Goal: Task Accomplishment & Management: Manage account settings

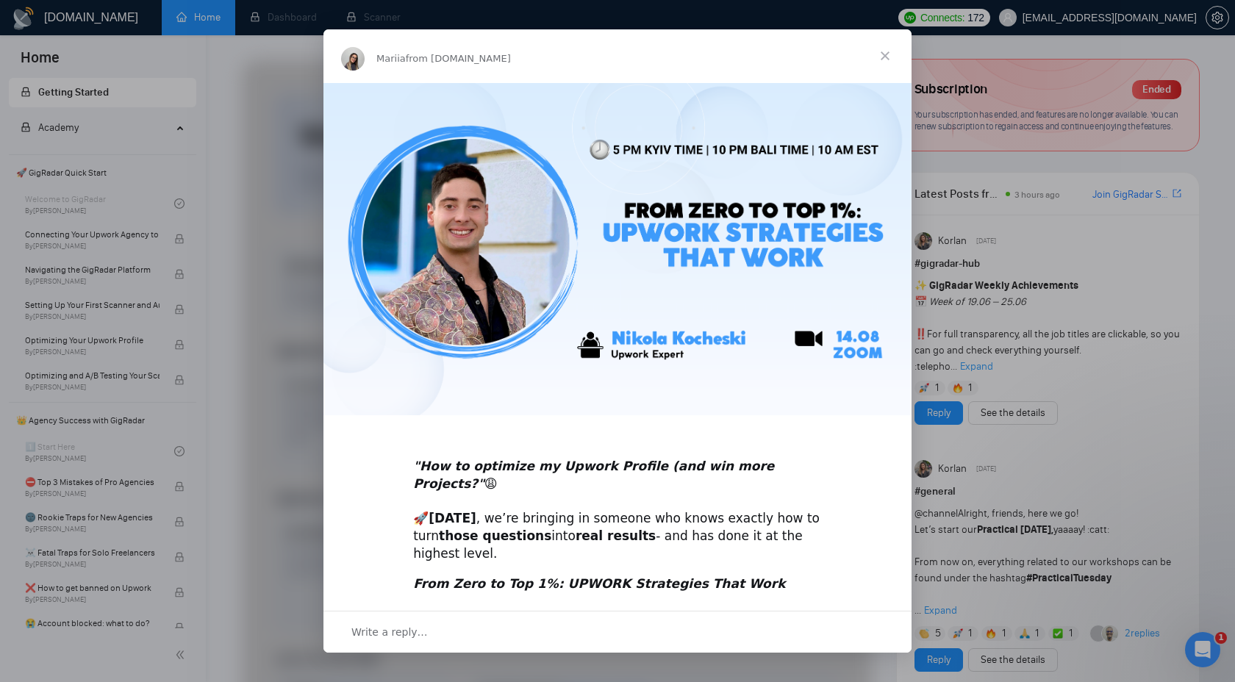
click at [887, 59] on span "Close" at bounding box center [885, 55] width 53 height 53
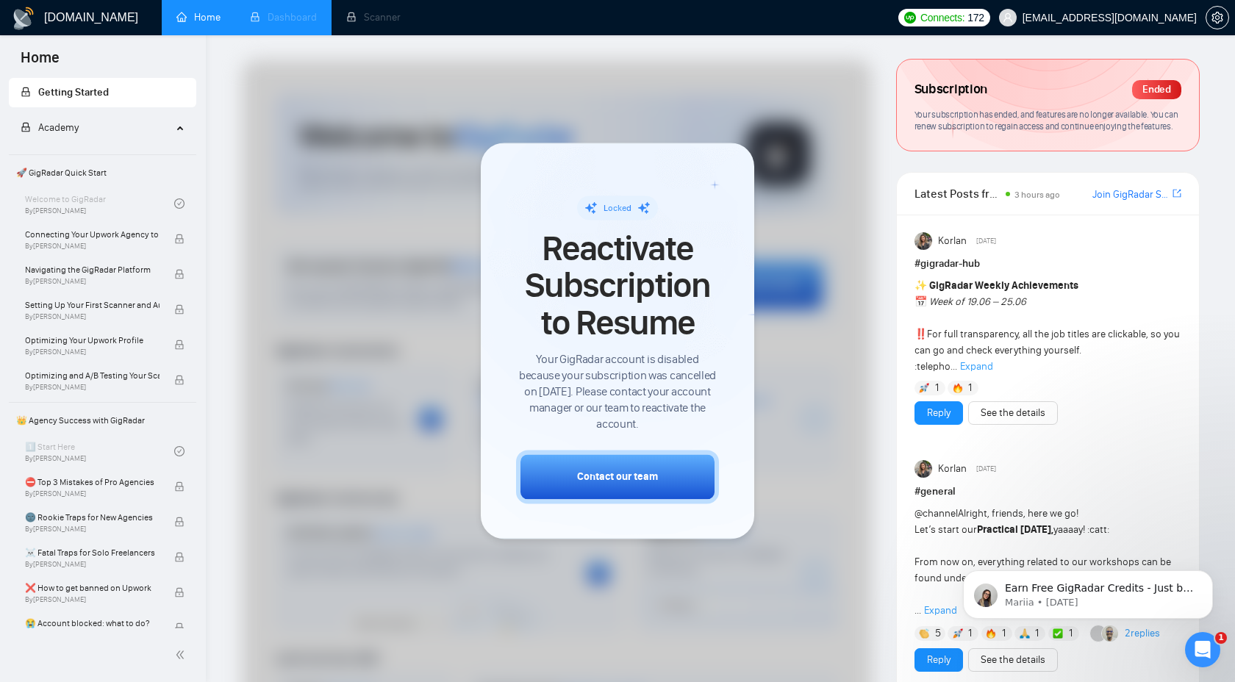
click at [306, 25] on li "Dashboard" at bounding box center [283, 17] width 96 height 35
click at [342, 25] on li "Scanner" at bounding box center [373, 17] width 84 height 35
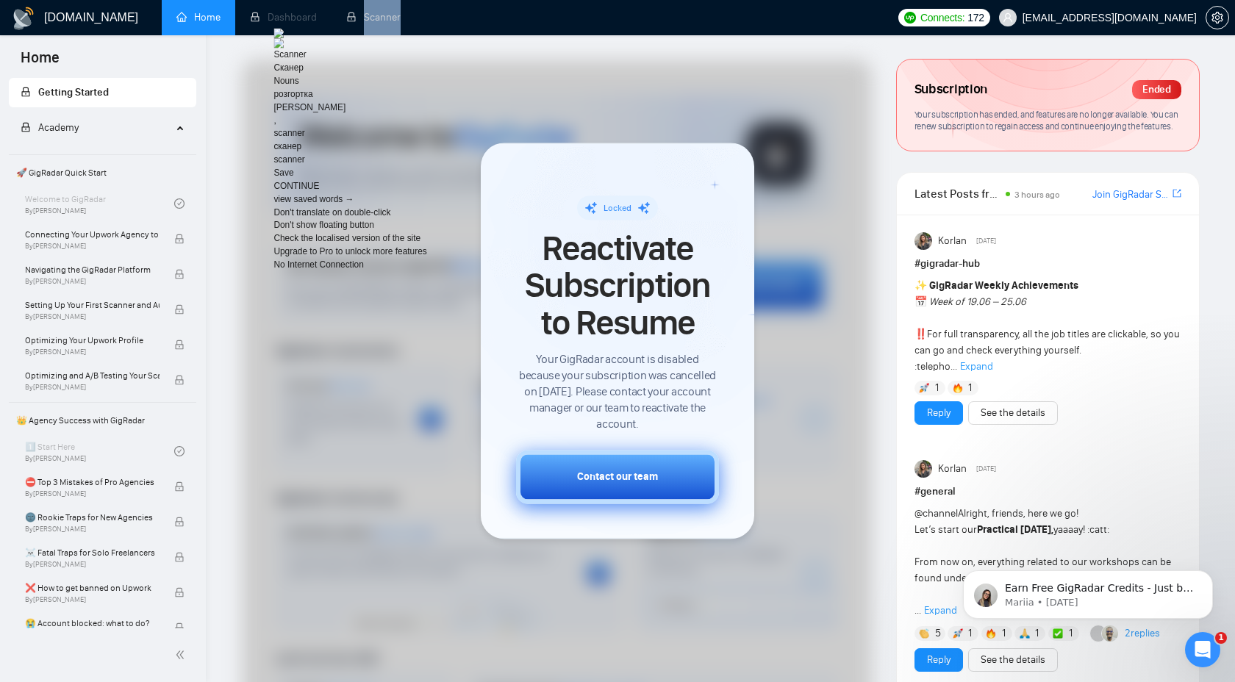
click at [628, 479] on div "Contact our team" at bounding box center [617, 477] width 81 height 15
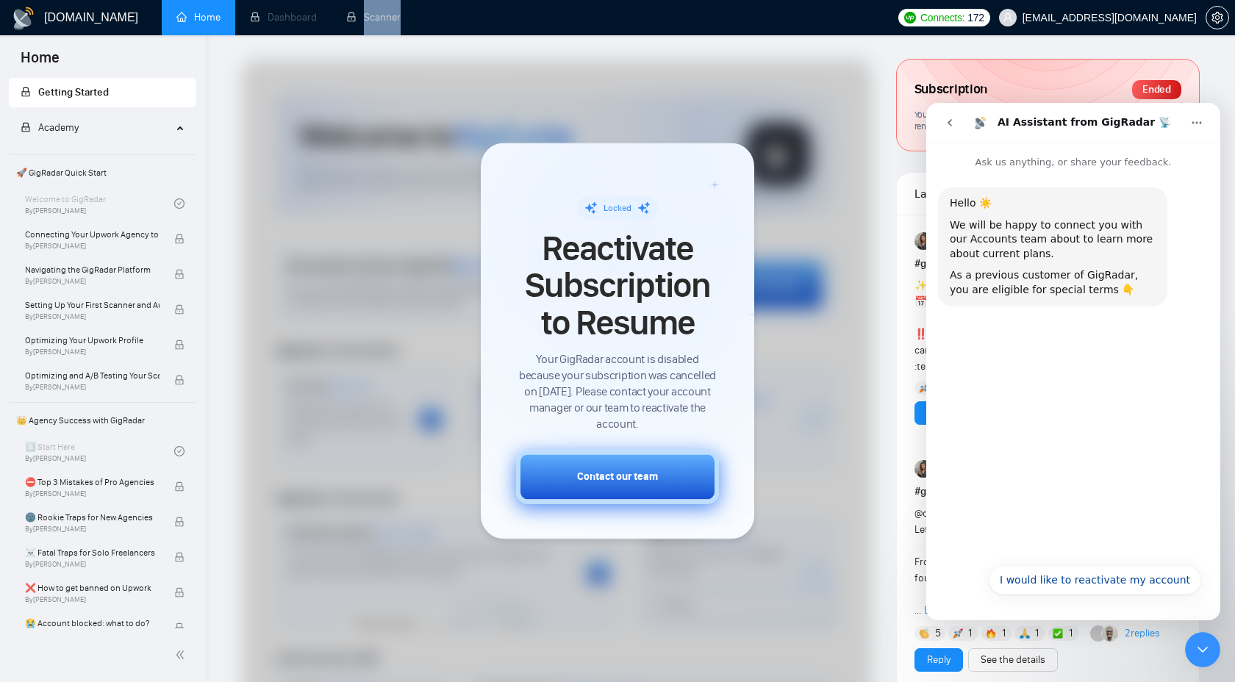
click at [528, 475] on button "Contact our team" at bounding box center [617, 478] width 203 height 54
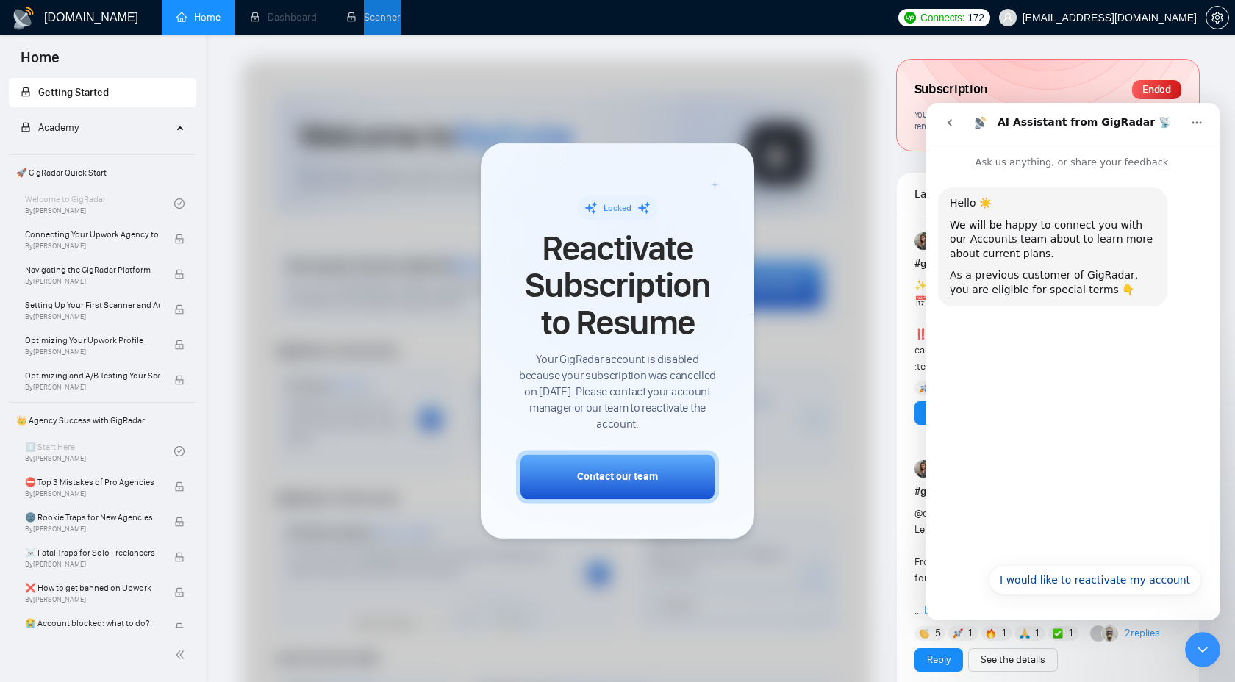
click at [1203, 123] on button "Home" at bounding box center [1197, 123] width 28 height 28
click at [678, 71] on div at bounding box center [557, 438] width 630 height 756
